Goal: Task Accomplishment & Management: Use online tool/utility

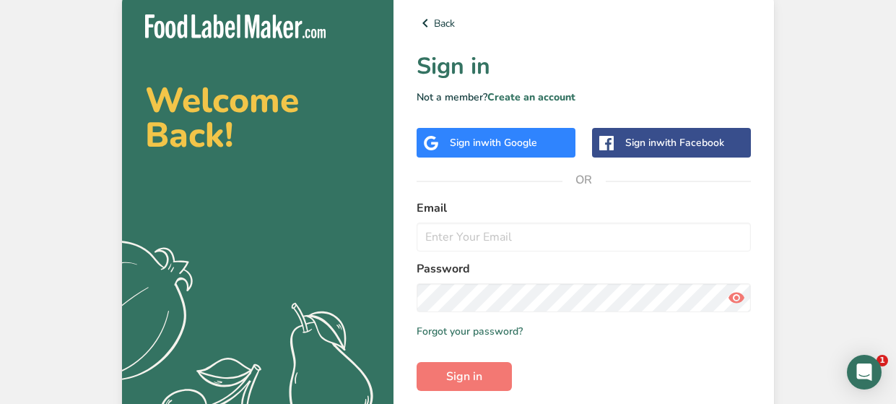
click at [480, 126] on div "Back Sign in Not a member? Create an account Sign in with Google Sign in with F…" at bounding box center [584, 231] width 381 height 480
click at [473, 146] on div "Sign in with Google" at bounding box center [493, 142] width 87 height 15
